Goal: Task Accomplishment & Management: Complete application form

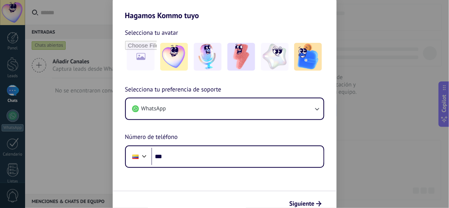
click at [370, 24] on div "Hagamos Kommo tuyo Selecciona tu avatar Selecciona tu preferencia de soporte Wh…" at bounding box center [224, 104] width 449 height 208
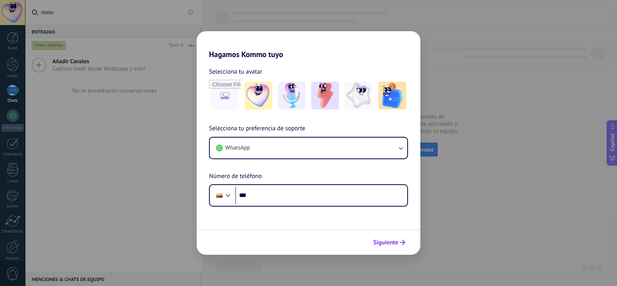
drag, startPoint x: 387, startPoint y: 2, endPoint x: 381, endPoint y: 240, distance: 237.8
click at [381, 208] on span "Siguiente" at bounding box center [386, 242] width 25 height 5
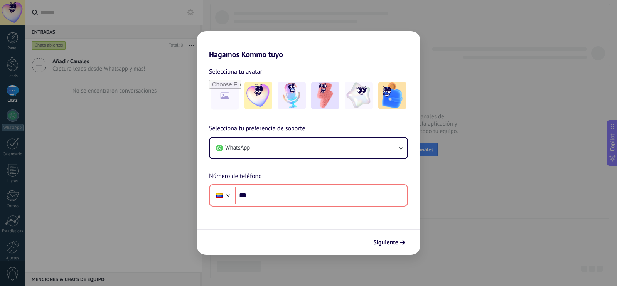
click at [130, 85] on div "Hagamos Kommo tuyo Selecciona tu avatar Selecciona tu preferencia de soporte Wh…" at bounding box center [308, 143] width 617 height 286
click at [343, 178] on div "Selecciona tu preferencia de soporte WhatsApp Número de teléfono Phone ***" at bounding box center [309, 165] width 224 height 83
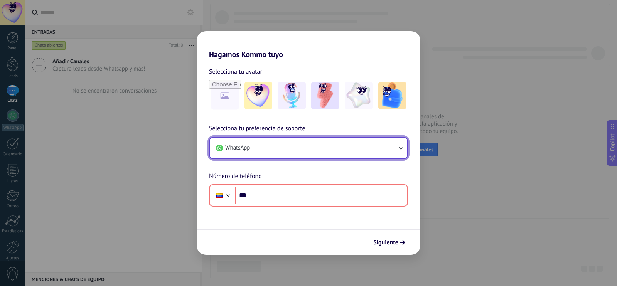
click at [299, 157] on button "WhatsApp" at bounding box center [309, 148] width 198 height 21
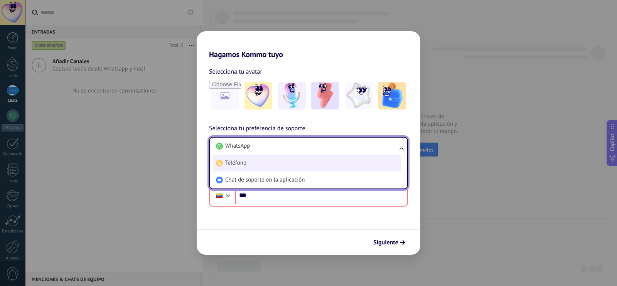
click at [279, 162] on li "Teléfono" at bounding box center [307, 163] width 188 height 17
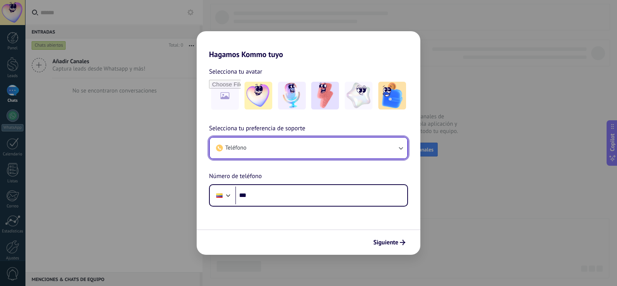
click at [265, 149] on button "Teléfono" at bounding box center [309, 148] width 198 height 21
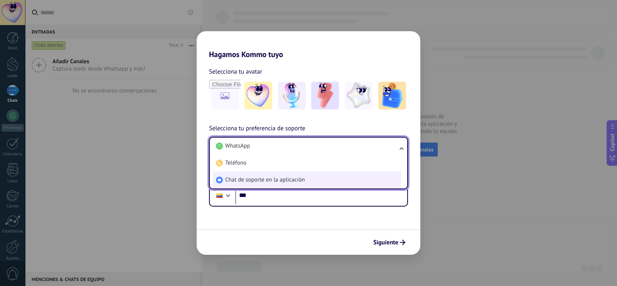
click at [260, 176] on span "Chat de soporte en la aplicación" at bounding box center [264, 180] width 79 height 8
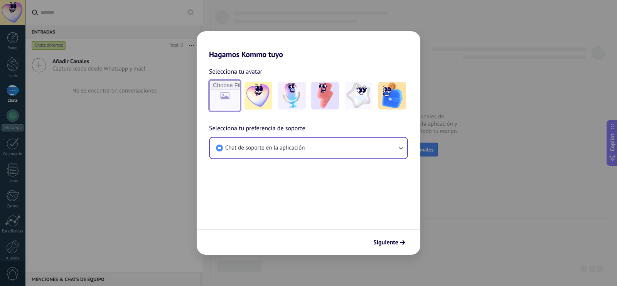
click at [228, 107] on input "file" at bounding box center [225, 96] width 30 height 30
type input "**********"
click at [380, 208] on button "Siguiente" at bounding box center [389, 242] width 39 height 13
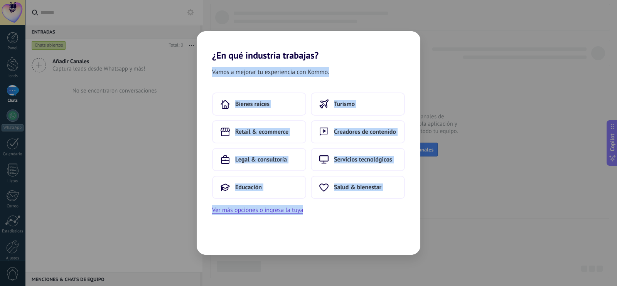
drag, startPoint x: 380, startPoint y: 247, endPoint x: 150, endPoint y: 172, distance: 241.8
click at [150, 172] on div "¿En qué industria trabajas? Vamos a mejorar tu experiencia con Kommo. Bienes ra…" at bounding box center [308, 143] width 617 height 286
click at [325, 45] on h2 "¿En qué industria trabajas?" at bounding box center [309, 46] width 224 height 30
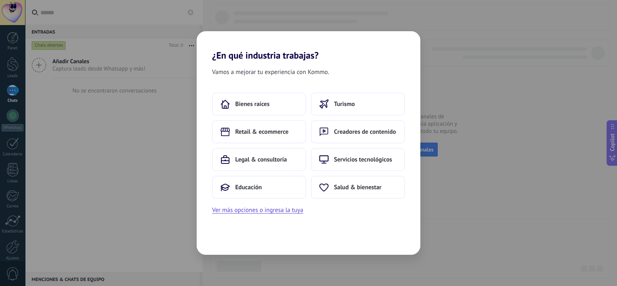
click at [19, 0] on div "¿En qué industria trabajas? Vamos a mejorar tu experiencia con Kommo. Bienes ra…" at bounding box center [308, 143] width 617 height 286
click at [66, 74] on div "¿En qué industria trabajas? Vamos a mejorar tu experiencia con Kommo. Bienes ra…" at bounding box center [308, 143] width 617 height 286
click at [17, 99] on div "¿En qué industria trabajas? Vamos a mejorar tu experiencia con Kommo. Bienes ra…" at bounding box center [308, 143] width 617 height 286
click at [112, 208] on div "¿En qué industria trabajas? Vamos a mejorar tu experiencia con Kommo. Bienes ra…" at bounding box center [308, 143] width 617 height 286
click at [274, 208] on button "Ver más opciones o ingresa la tuya" at bounding box center [257, 210] width 91 height 10
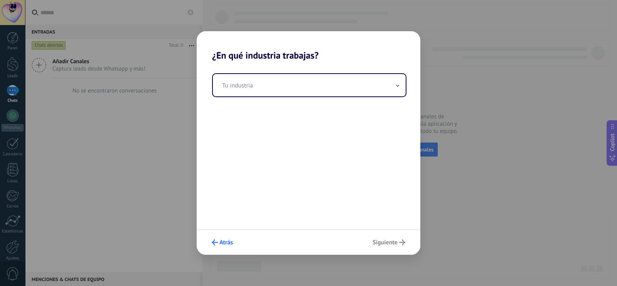
click at [229, 208] on span "Atrás" at bounding box center [227, 242] width 14 height 5
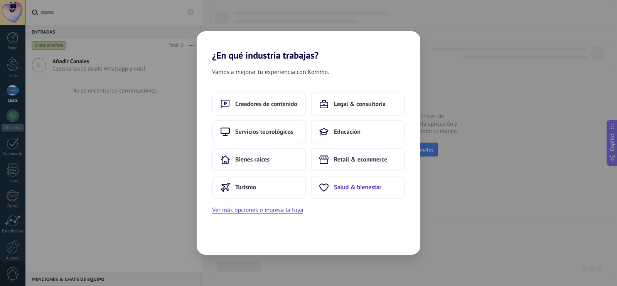
click at [349, 192] on button "Salud & bienestar" at bounding box center [358, 187] width 94 height 23
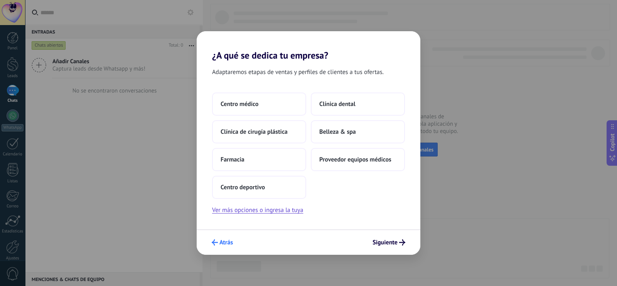
click at [227, 208] on span "Atrás" at bounding box center [227, 242] width 14 height 5
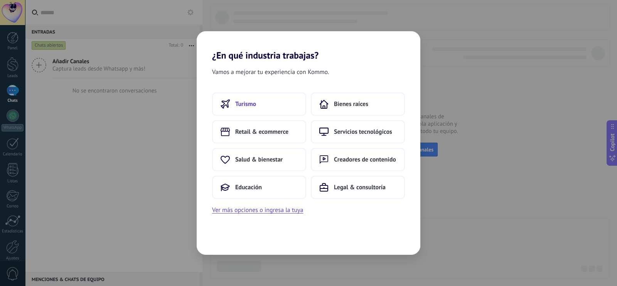
click at [266, 98] on button "Turismo" at bounding box center [259, 104] width 94 height 23
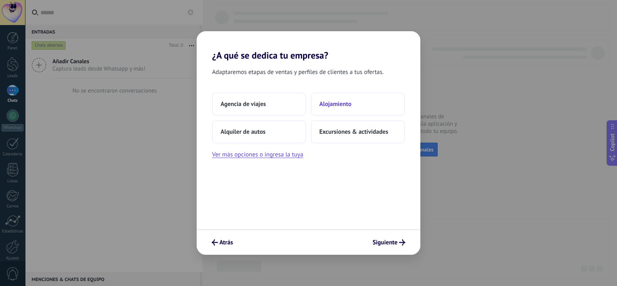
click at [338, 104] on span "Alojamiento" at bounding box center [336, 104] width 32 height 8
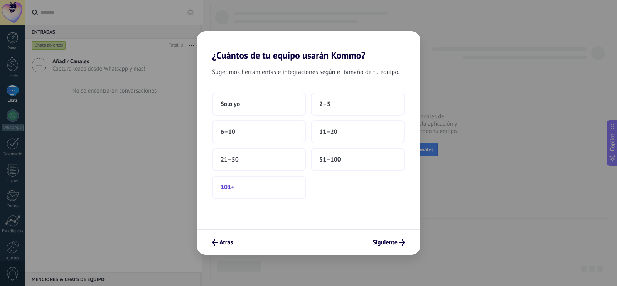
click at [280, 186] on button "101+" at bounding box center [259, 187] width 94 height 23
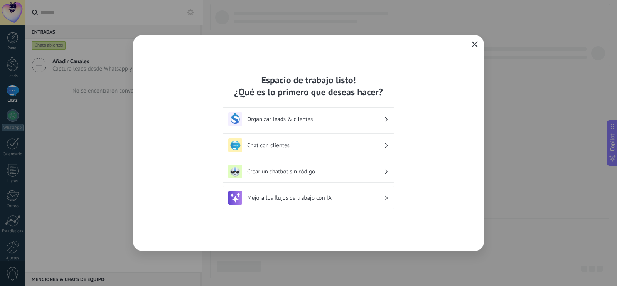
click at [448, 44] on icon "button" at bounding box center [475, 44] width 6 height 6
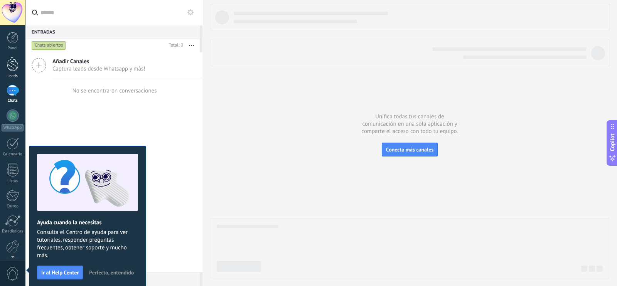
click at [11, 66] on div at bounding box center [13, 64] width 12 height 14
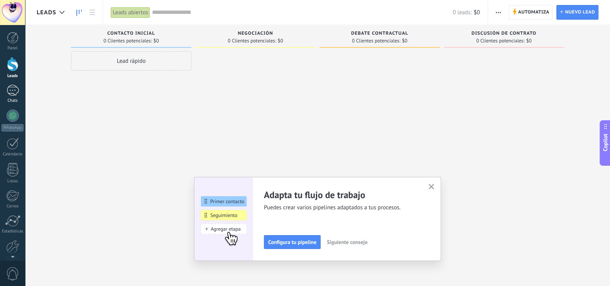
click at [10, 93] on div at bounding box center [13, 90] width 12 height 11
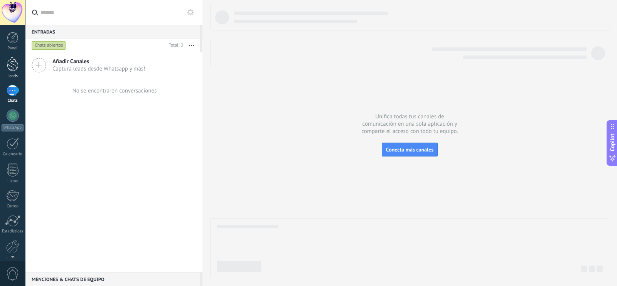
click at [19, 73] on link "Leads" at bounding box center [12, 68] width 25 height 22
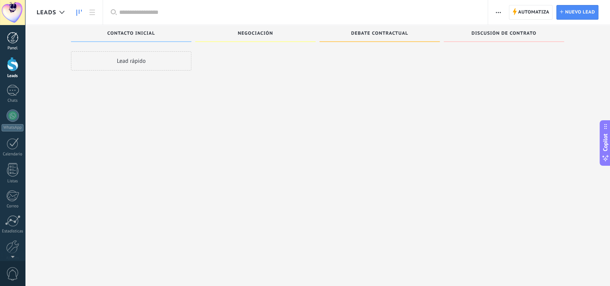
click at [14, 38] on div at bounding box center [13, 38] width 12 height 12
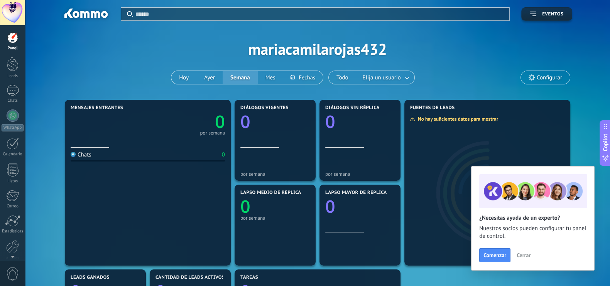
click at [7, 7] on div at bounding box center [12, 12] width 25 height 25
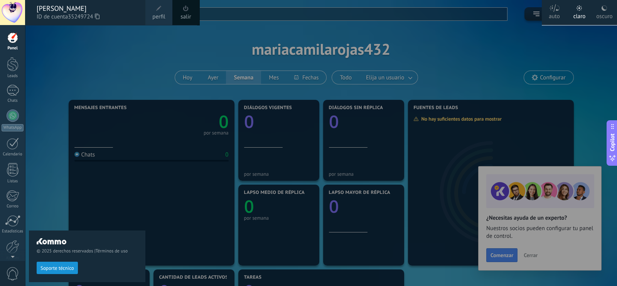
click at [185, 10] on span at bounding box center [185, 8] width 5 height 6
